Goal: Transaction & Acquisition: Purchase product/service

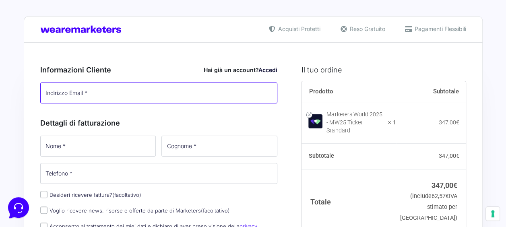
click at [138, 92] on input "Indirizzo Email *" at bounding box center [159, 93] width 238 height 21
drag, startPoint x: 133, startPoint y: 95, endPoint x: 133, endPoint y: 100, distance: 4.4
click at [133, 100] on input "Indirizzo Email *" at bounding box center [159, 93] width 238 height 21
type input "[EMAIL_ADDRESS][DOMAIN_NAME]"
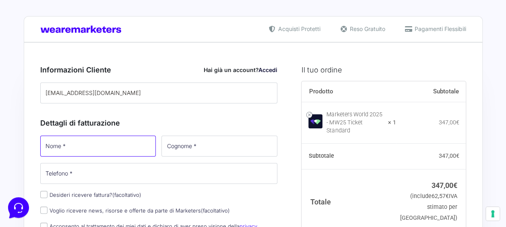
type input "Francesca"
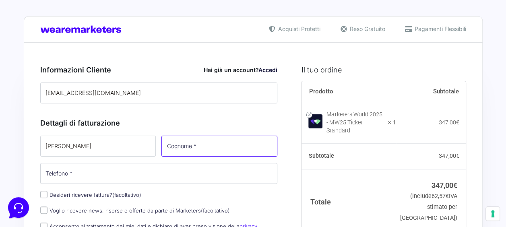
type input "PROSDOCIMI"
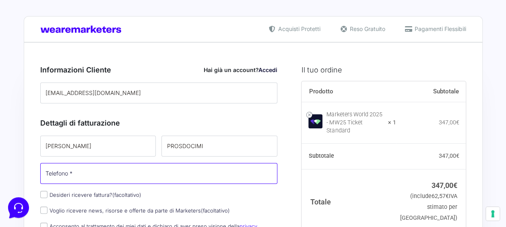
type input "[PHONE_NUMBER]"
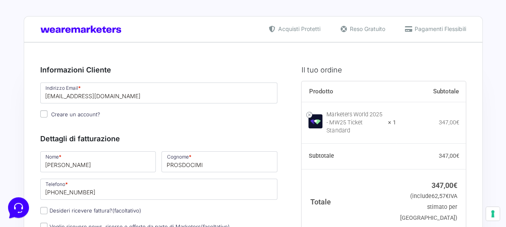
click at [44, 115] on input "Creare un account?" at bounding box center [43, 113] width 7 height 7
checkbox input "true"
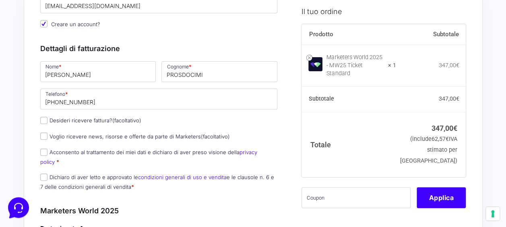
scroll to position [91, 0]
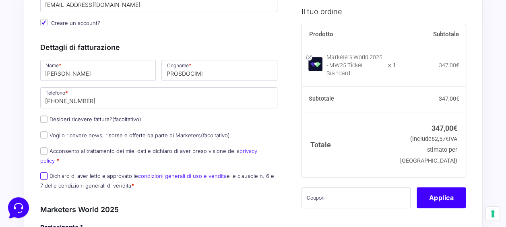
click at [47, 172] on input "Dichiaro di aver letto e approvato le condizioni generali di uso e vendita e le…" at bounding box center [43, 175] width 7 height 7
checkbox input "true"
click at [43, 153] on input "Acconsento al trattamento dei miei dati e dichiaro di aver preso visione della …" at bounding box center [43, 150] width 7 height 7
checkbox input "true"
click at [44, 136] on input "Voglio ricevere news, risorse e offerte da parte di Marketers (facoltativo)" at bounding box center [43, 134] width 7 height 7
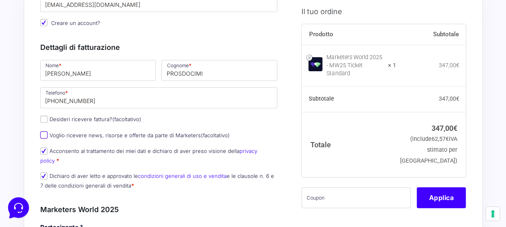
checkbox input "true"
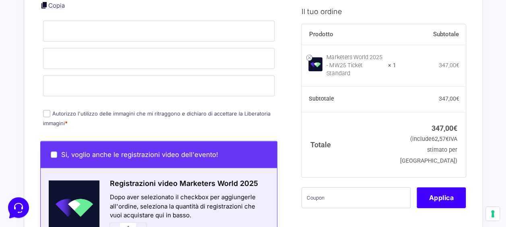
scroll to position [353, 0]
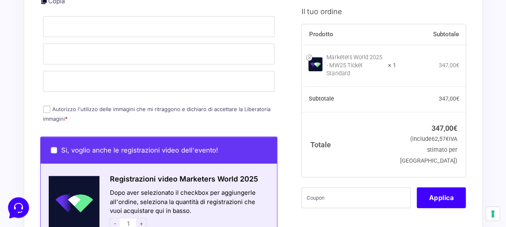
click at [48, 106] on input "Autorizzo l'utilizzo delle immagini che mi ritraggono e dichiaro di accettare l…" at bounding box center [46, 109] width 7 height 7
checkbox input "true"
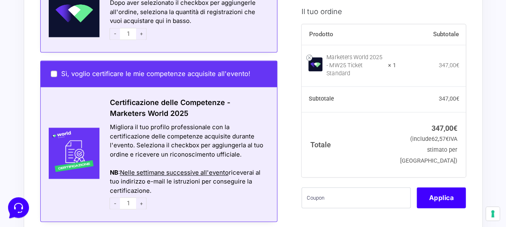
scroll to position [544, 0]
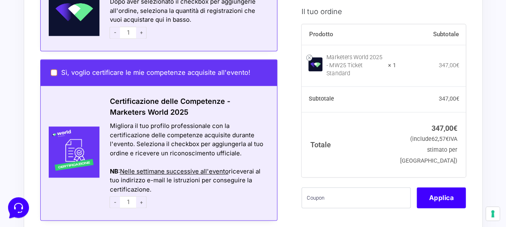
click at [56, 69] on input "Sì, voglio certificare le mie competenze acquisite all'evento!" at bounding box center [54, 72] width 6 height 6
checkbox input "true"
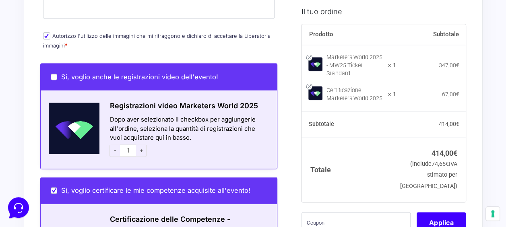
scroll to position [428, 0]
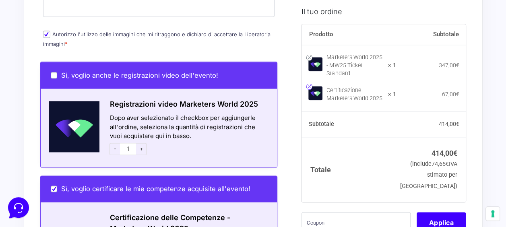
click at [309, 84] on link at bounding box center [309, 87] width 6 height 6
checkbox input "false"
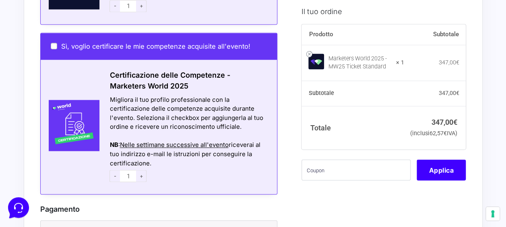
scroll to position [602, 0]
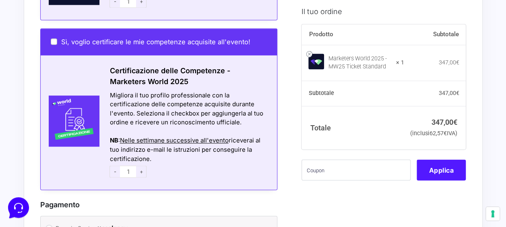
click at [450, 180] on button "Applica" at bounding box center [441, 169] width 49 height 21
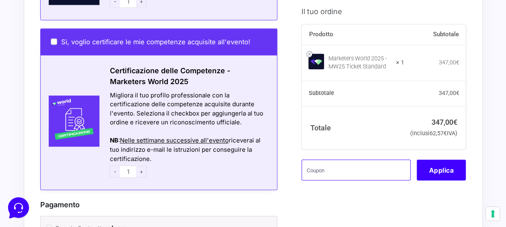
click at [370, 180] on input "text" at bounding box center [356, 169] width 109 height 21
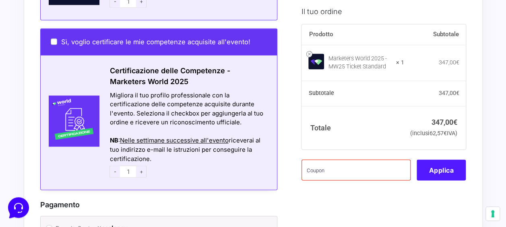
click at [426, 180] on button "Applica" at bounding box center [441, 169] width 49 height 21
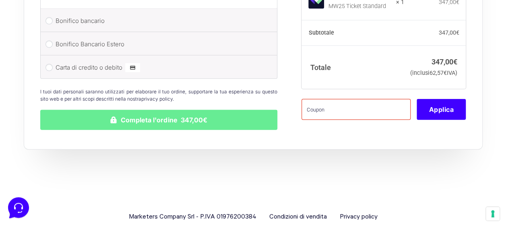
scroll to position [856, 0]
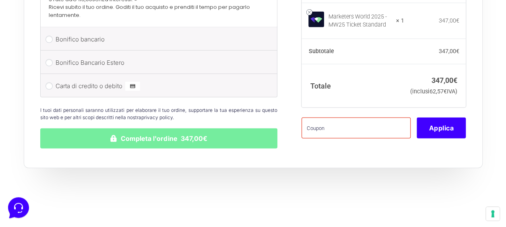
click at [155, 128] on button "Completa l'ordine 347,00€" at bounding box center [159, 138] width 238 height 20
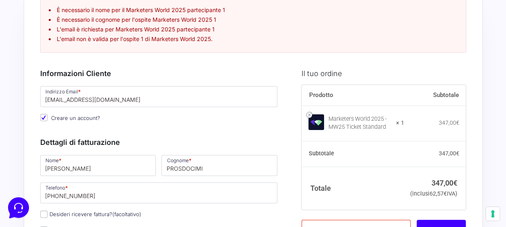
scroll to position [14, 0]
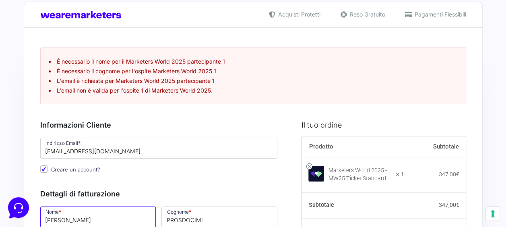
click at [135, 220] on input "Francesca" at bounding box center [98, 217] width 116 height 21
click at [217, 127] on h3 "Informazioni Cliente Hai già un account? Accedi" at bounding box center [159, 125] width 238 height 11
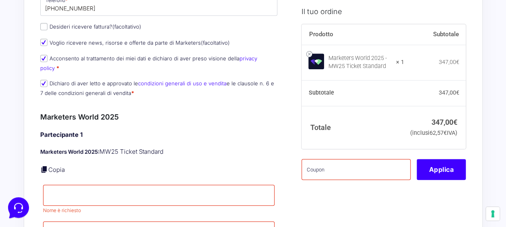
scroll to position [305, 0]
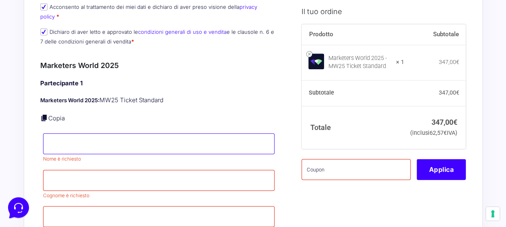
click at [90, 133] on input "Nome *" at bounding box center [159, 143] width 232 height 21
type input "Francesca"
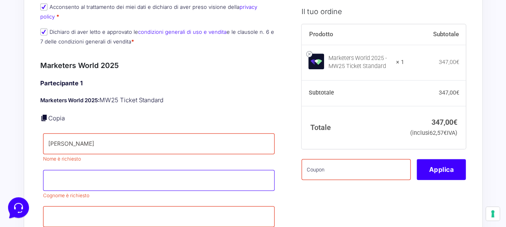
type input "PROSDOCIMI"
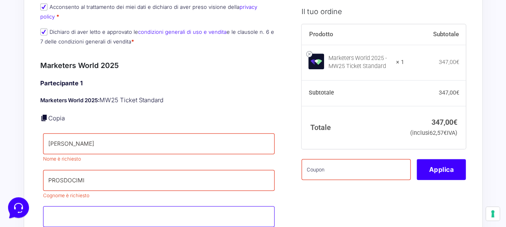
type input "francesca.prosdocimi@bobst.com"
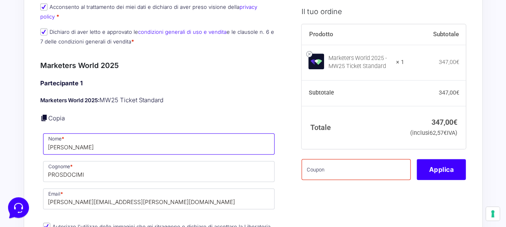
drag, startPoint x: 104, startPoint y: 138, endPoint x: 43, endPoint y: 135, distance: 61.3
click at [43, 135] on input "LUCA" at bounding box center [159, 143] width 232 height 21
type input "Francesca"
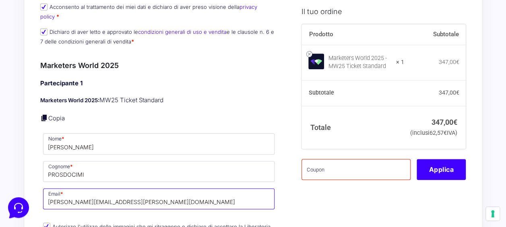
click at [105, 188] on input "francesca.prosdocimi@bobst.com" at bounding box center [159, 198] width 232 height 21
click at [109, 192] on input "francesca.prosdocimi@bobst.com" at bounding box center [159, 198] width 232 height 21
drag, startPoint x: 139, startPoint y: 188, endPoint x: 24, endPoint y: 188, distance: 115.2
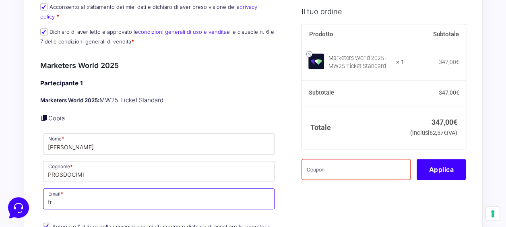
type input "[EMAIL_ADDRESS][DOMAIN_NAME]"
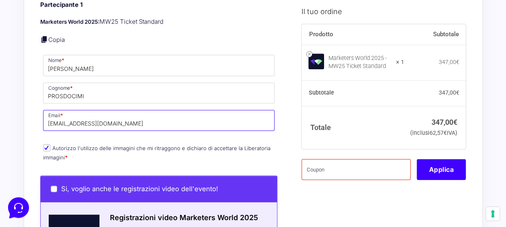
scroll to position [385, 0]
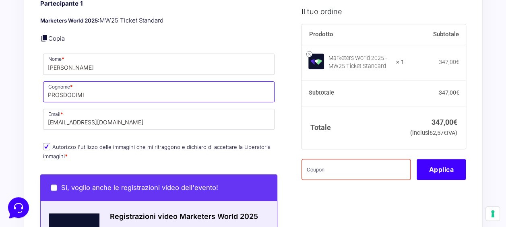
drag, startPoint x: 95, startPoint y: 88, endPoint x: 51, endPoint y: 86, distance: 43.9
click at [51, 86] on input "PROSDOCIMI" at bounding box center [159, 91] width 232 height 21
click at [250, 87] on input "Prosdocimi" at bounding box center [159, 91] width 232 height 21
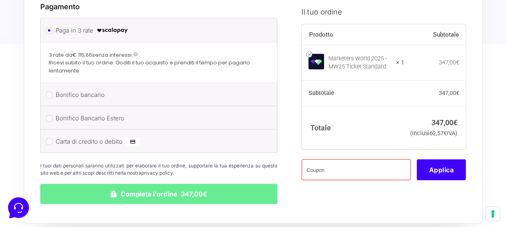
scroll to position [844, 0]
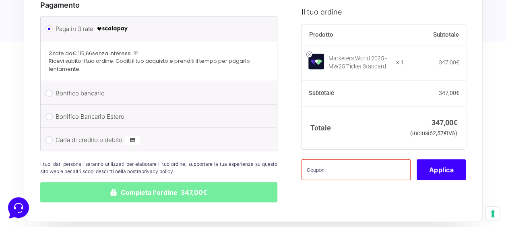
type input "Prosdocimi"
click at [158, 182] on button "Completa l'ordine 347,00€" at bounding box center [159, 192] width 238 height 20
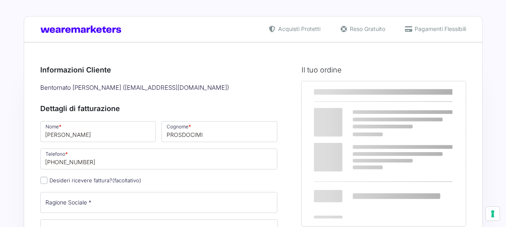
select select
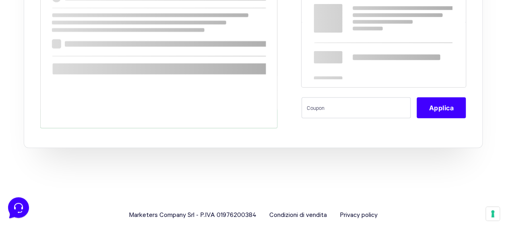
scroll to position [821, 0]
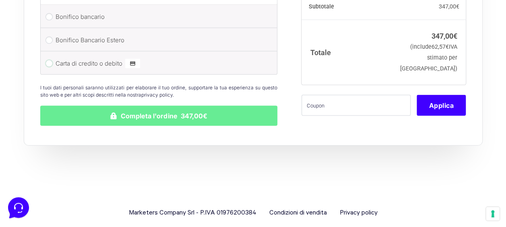
click at [51, 60] on input "Carta di credito o debito" at bounding box center [49, 63] width 7 height 7
radio input "true"
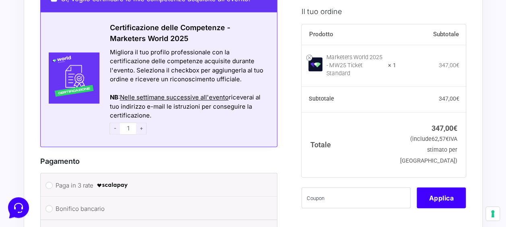
scroll to position [557, 0]
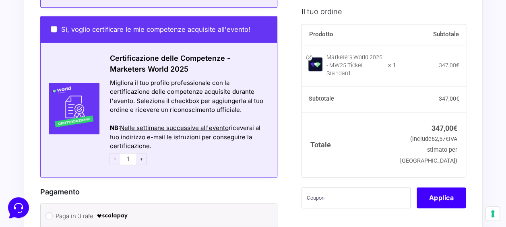
click at [56, 25] on label "Sì, voglio certificare le mie competenze acquisite all'evento!" at bounding box center [151, 29] width 200 height 8
click at [52, 26] on input "Sì, voglio certificare le mie competenze acquisite all'evento!" at bounding box center [54, 29] width 6 height 6
checkbox input "true"
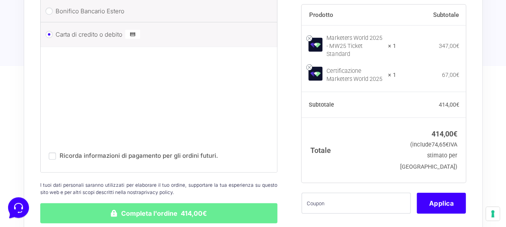
scroll to position [812, 0]
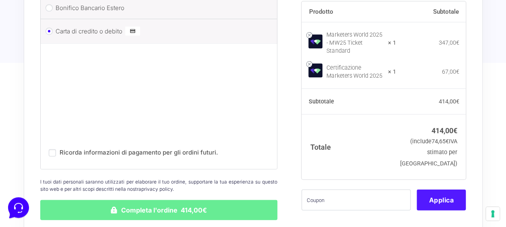
click at [438, 192] on button "Applica" at bounding box center [441, 199] width 49 height 21
click at [438, 191] on button "Applica" at bounding box center [441, 199] width 49 height 21
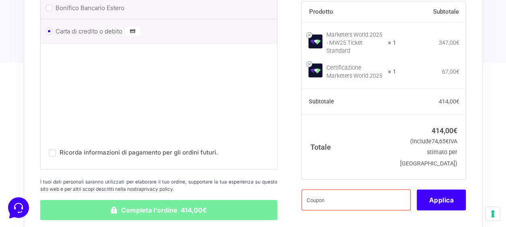
click at [178, 200] on button "Completa l'ordine 414,00€" at bounding box center [159, 210] width 238 height 20
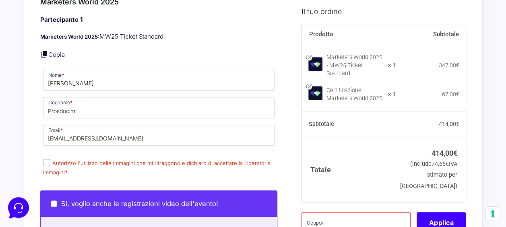
scroll to position [331, 0]
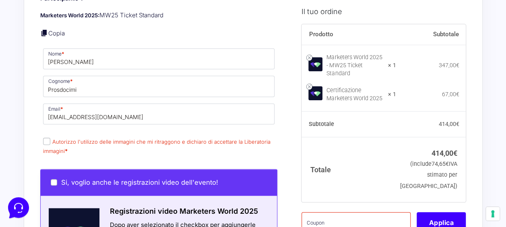
click at [48, 138] on input "Autorizzo l'utilizzo delle immagini che mi ritraggono e dichiaro di accettare l…" at bounding box center [46, 141] width 7 height 7
checkbox input "true"
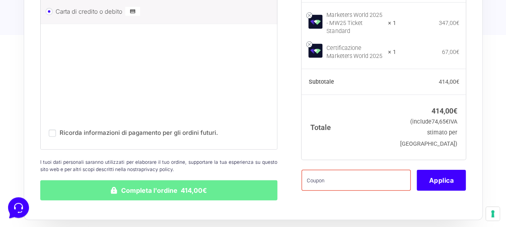
scroll to position [897, 0]
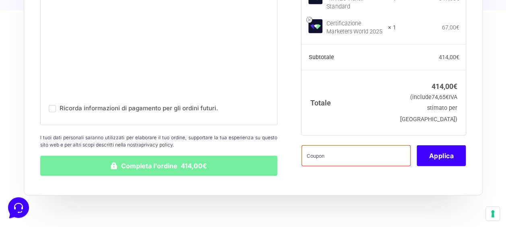
click at [152, 156] on button "Completa l'ordine 414,00€" at bounding box center [159, 166] width 238 height 20
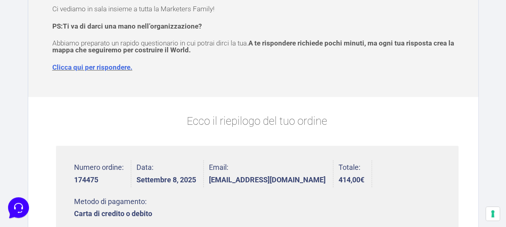
scroll to position [89, 0]
